Goal: Information Seeking & Learning: Learn about a topic

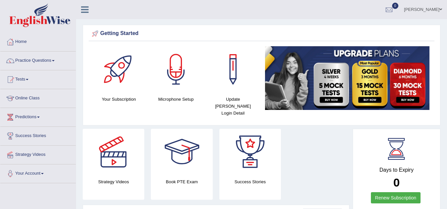
click at [54, 61] on link "Practice Questions" at bounding box center [37, 60] width 75 height 17
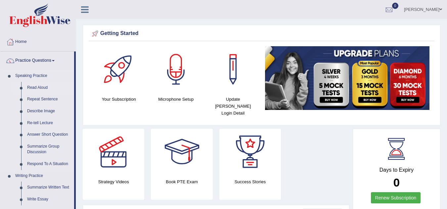
click at [52, 87] on link "Read Aloud" at bounding box center [49, 88] width 50 height 12
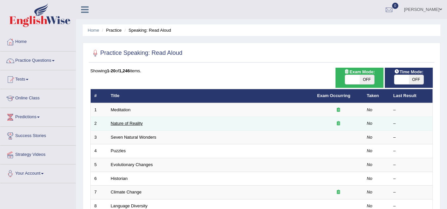
click at [130, 125] on link "Nature of Reality" at bounding box center [127, 123] width 32 height 5
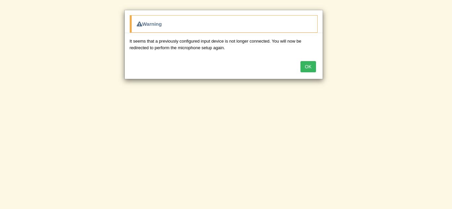
click at [305, 64] on button "OK" at bounding box center [307, 66] width 15 height 11
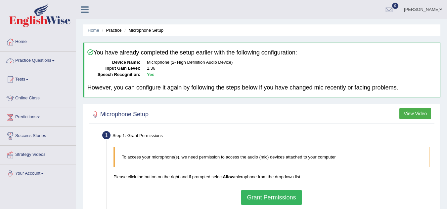
click at [58, 60] on link "Practice Questions" at bounding box center [37, 60] width 75 height 17
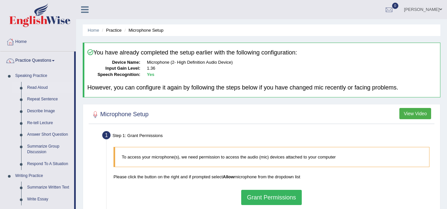
click at [49, 86] on link "Read Aloud" at bounding box center [49, 88] width 50 height 12
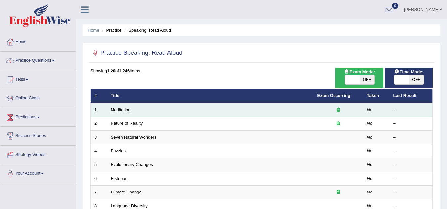
click at [133, 112] on td "Meditation" at bounding box center [210, 110] width 206 height 14
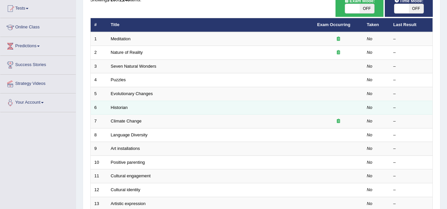
scroll to position [30, 0]
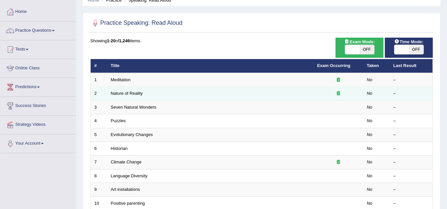
click at [202, 96] on td "Nature of Reality" at bounding box center [210, 94] width 206 height 14
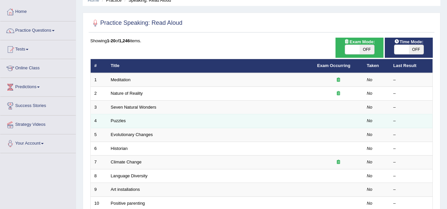
click at [199, 124] on td "Puzzles" at bounding box center [210, 121] width 206 height 14
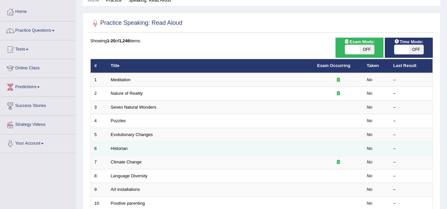
click at [196, 146] on td "Historian" at bounding box center [210, 149] width 206 height 14
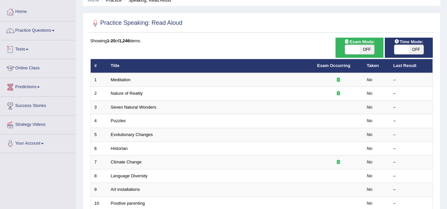
click at [29, 51] on link "Tests" at bounding box center [37, 48] width 75 height 17
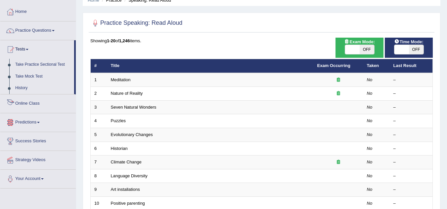
click at [69, 118] on link "Predictions" at bounding box center [37, 121] width 75 height 17
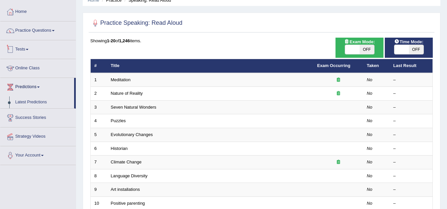
click at [55, 54] on link "Tests" at bounding box center [37, 48] width 75 height 17
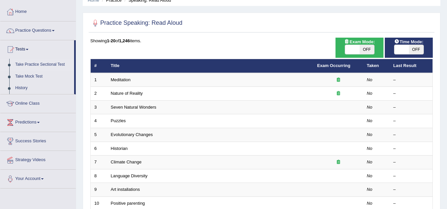
click at [57, 66] on link "Take Practice Sectional Test" at bounding box center [43, 65] width 62 height 12
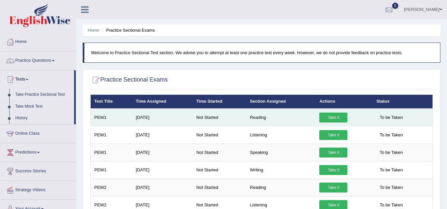
click at [329, 117] on link "Take it" at bounding box center [333, 118] width 28 height 10
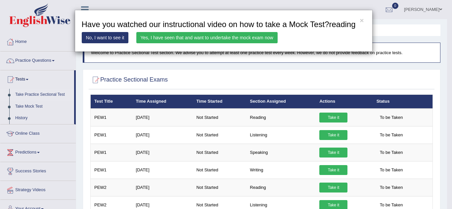
click at [249, 35] on link "Yes, I have seen that and want to undertake the mock exam now" at bounding box center [206, 37] width 141 height 11
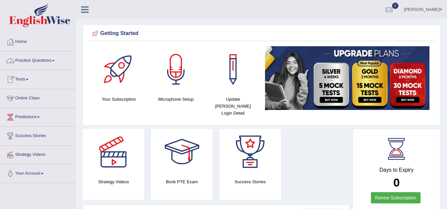
click at [55, 61] on span at bounding box center [53, 60] width 3 height 1
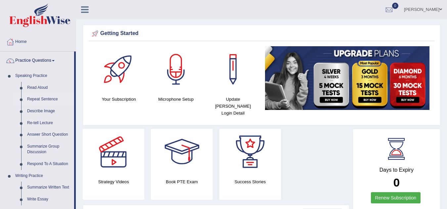
click at [57, 102] on link "Repeat Sentence" at bounding box center [49, 100] width 50 height 12
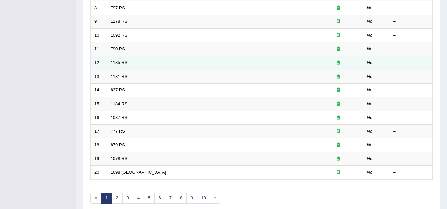
scroll to position [229, 0]
